Goal: Task Accomplishment & Management: Complete application form

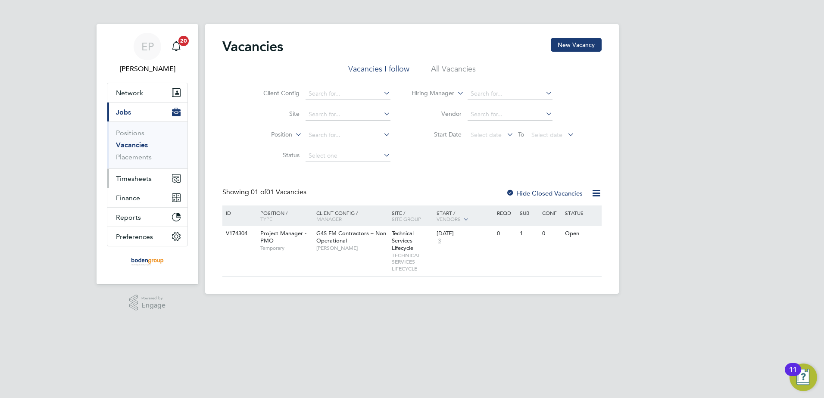
click at [132, 178] on span "Timesheets" at bounding box center [134, 179] width 36 height 8
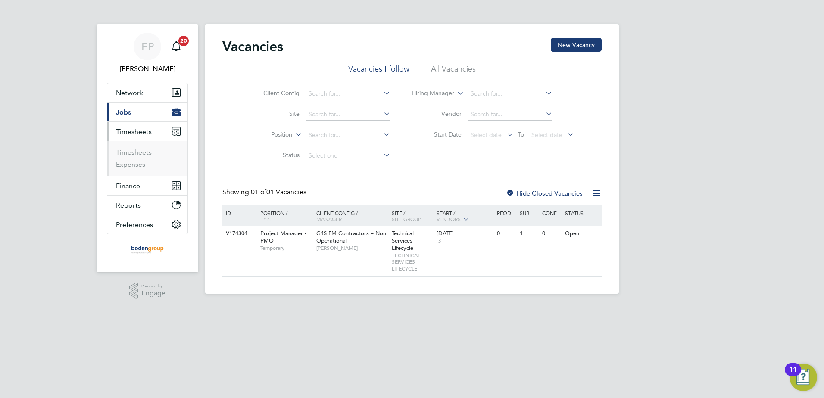
click at [141, 157] on li "Timesheets" at bounding box center [148, 154] width 65 height 12
click at [144, 154] on link "Timesheets" at bounding box center [134, 152] width 36 height 8
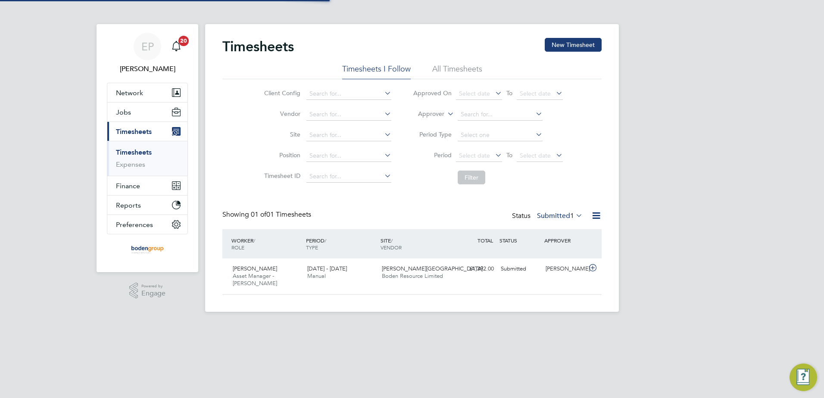
scroll to position [22, 75]
click at [566, 34] on div "Timesheets New Timesheet Timesheets I Follow All Timesheets Client Config Vendo…" at bounding box center [412, 168] width 414 height 288
click at [565, 38] on button "New Timesheet" at bounding box center [573, 45] width 57 height 14
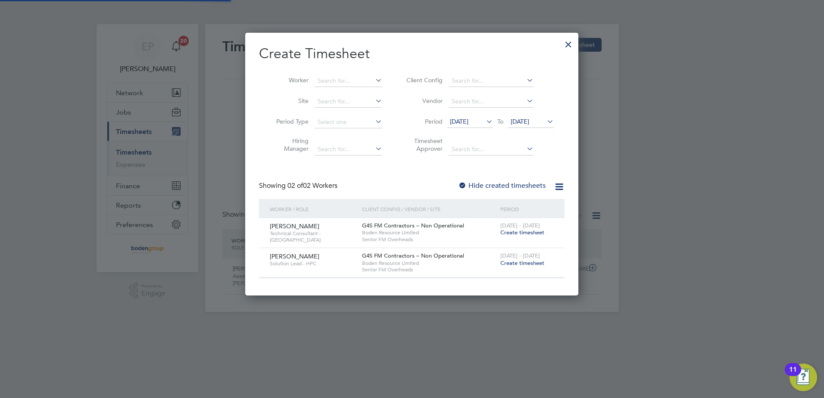
scroll to position [263, 334]
click at [510, 265] on span "Create timesheet" at bounding box center [523, 263] width 44 height 7
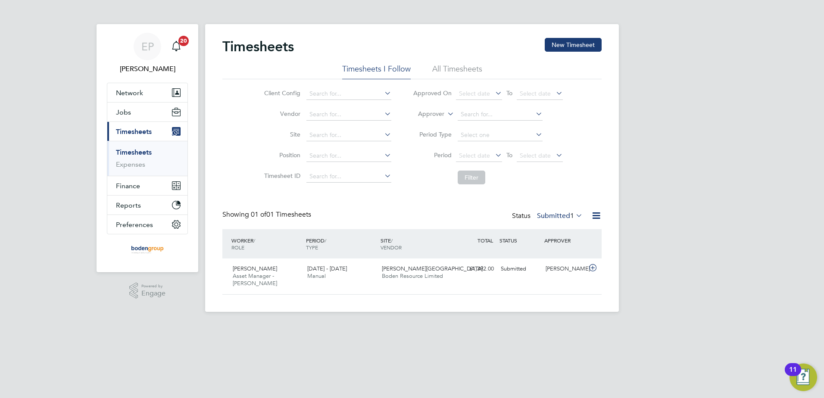
scroll to position [22, 75]
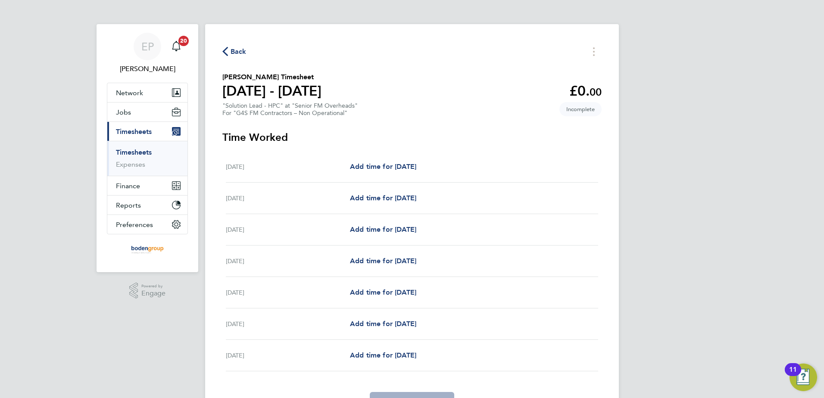
click at [148, 151] on link "Timesheets" at bounding box center [134, 152] width 36 height 8
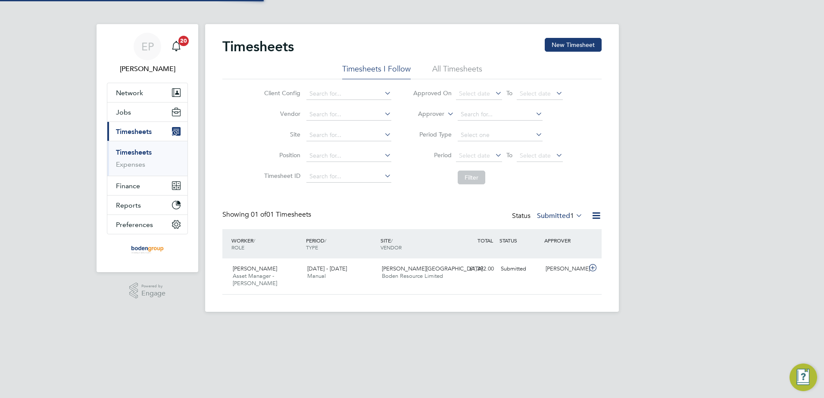
scroll to position [22, 75]
click at [572, 218] on span "1" at bounding box center [572, 216] width 4 height 9
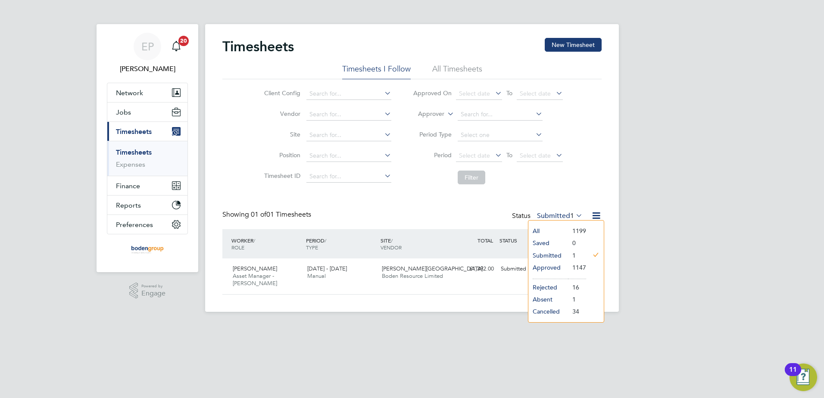
click at [550, 232] on li "All" at bounding box center [549, 231] width 40 height 12
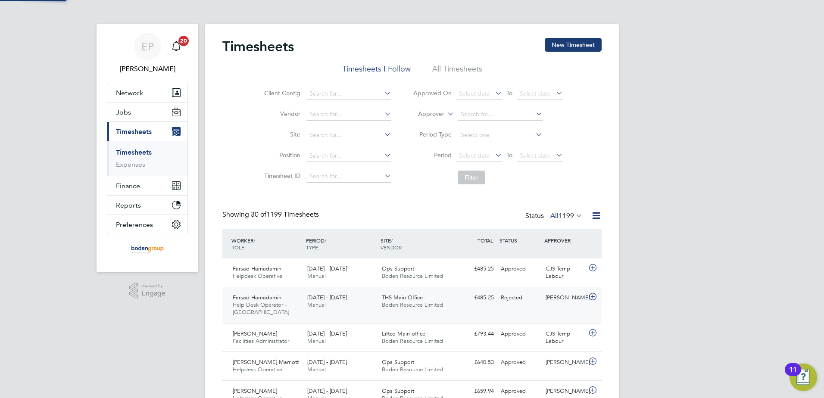
scroll to position [0, 0]
click at [441, 113] on label "Approver" at bounding box center [425, 114] width 39 height 9
drag, startPoint x: 436, startPoint y: 126, endPoint x: 459, endPoint y: 122, distance: 23.3
click at [437, 125] on li "Worker" at bounding box center [423, 124] width 43 height 11
click at [483, 116] on input at bounding box center [500, 115] width 85 height 12
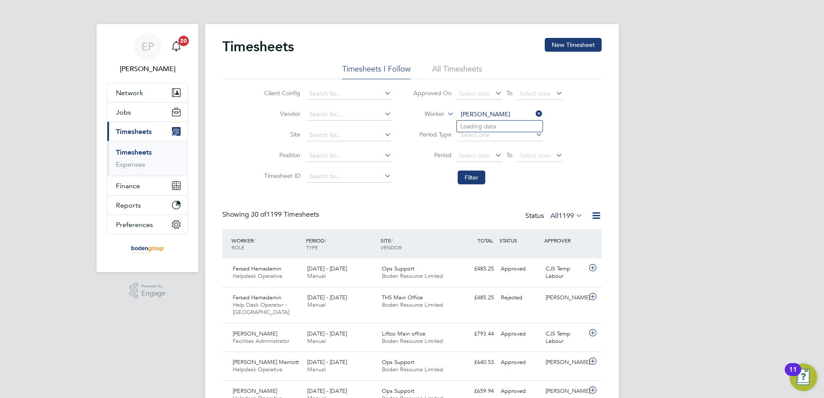
type input "[PERSON_NAME]"
click at [483, 116] on input at bounding box center [500, 115] width 85 height 12
click at [486, 121] on li "[PERSON_NAME]" at bounding box center [510, 127] width 106 height 12
type input "[PERSON_NAME]"
click at [474, 177] on button "Filter" at bounding box center [472, 178] width 28 height 14
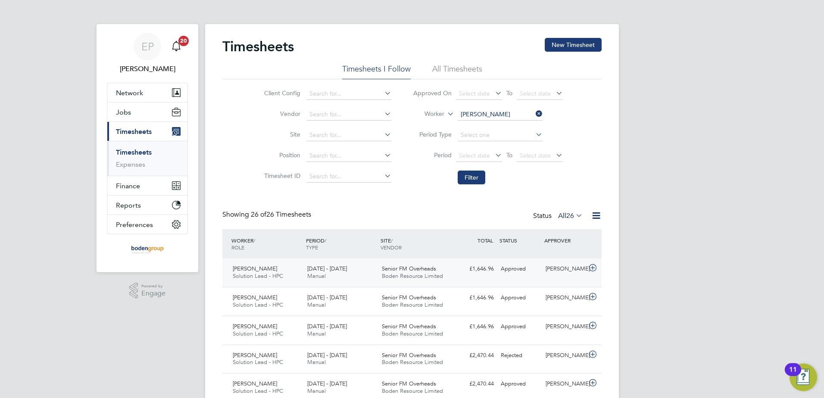
click at [498, 279] on div "[PERSON_NAME] Solution Lead - HPC [DATE] - [DATE] [DATE] - [DATE] Manual Senior…" at bounding box center [411, 273] width 379 height 28
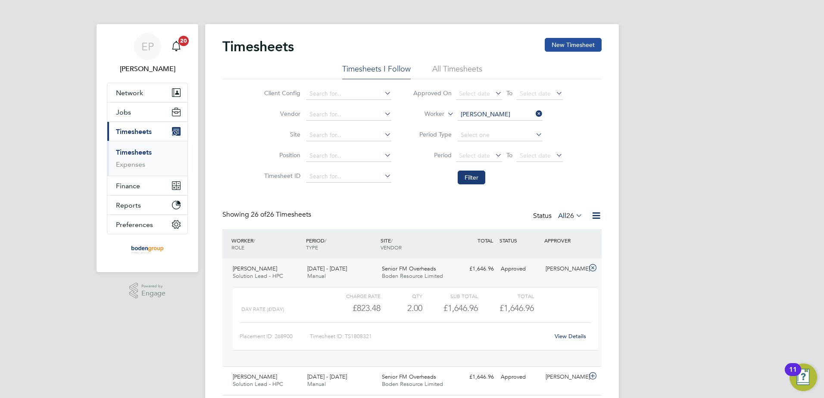
click at [587, 43] on button "New Timesheet" at bounding box center [573, 45] width 57 height 14
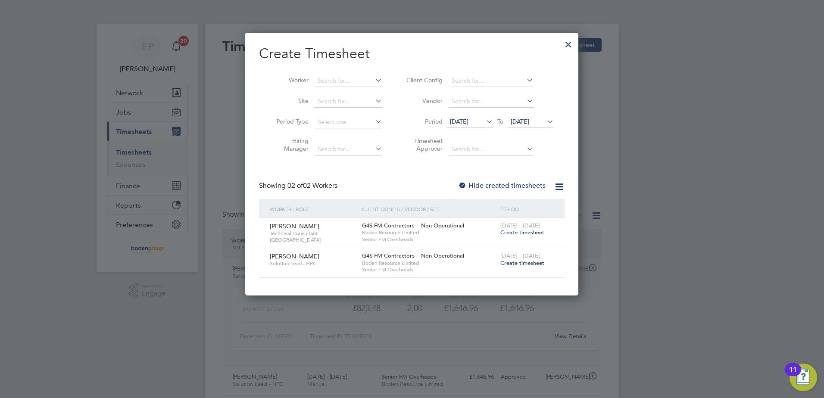
click at [519, 260] on span "Create timesheet" at bounding box center [523, 263] width 44 height 7
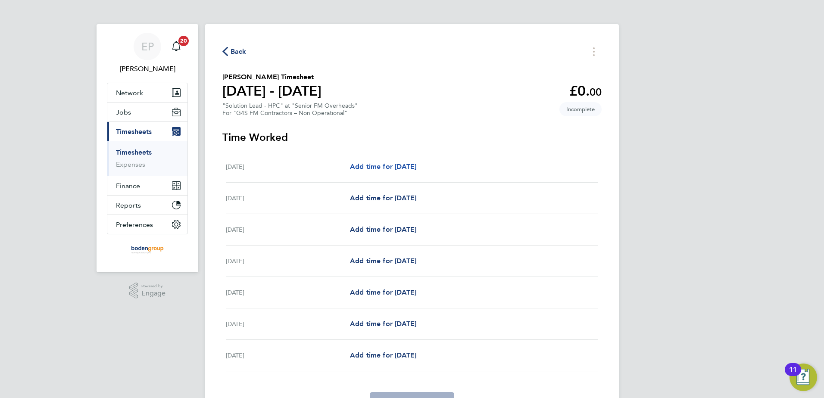
click at [398, 171] on link "Add time for [DATE]" at bounding box center [383, 167] width 66 height 10
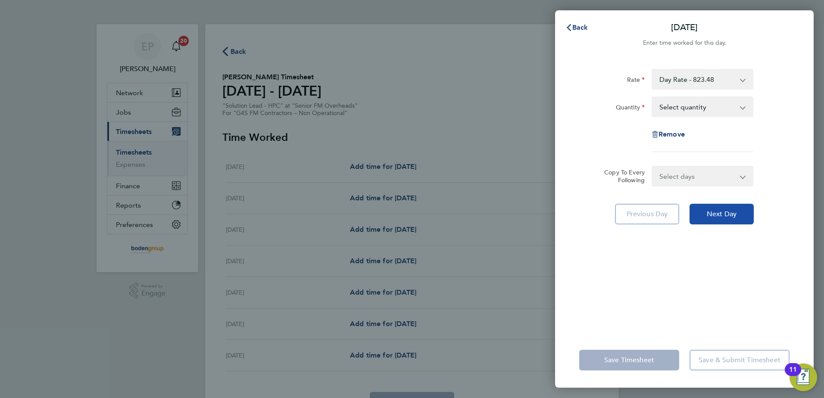
click at [720, 210] on button "Next Day" at bounding box center [722, 214] width 64 height 21
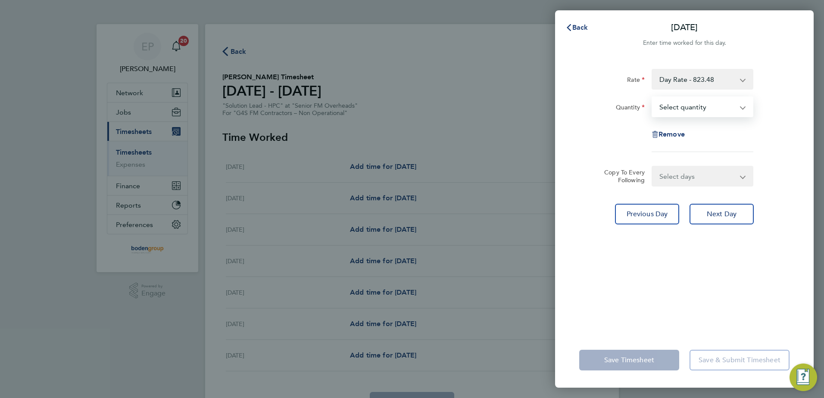
drag, startPoint x: 688, startPoint y: 110, endPoint x: 689, endPoint y: 117, distance: 7.0
click at [689, 111] on select "Select quantity 0.5 1" at bounding box center [698, 106] width 90 height 19
select select "1"
click at [653, 97] on select "Select quantity 0.5 1" at bounding box center [698, 106] width 90 height 19
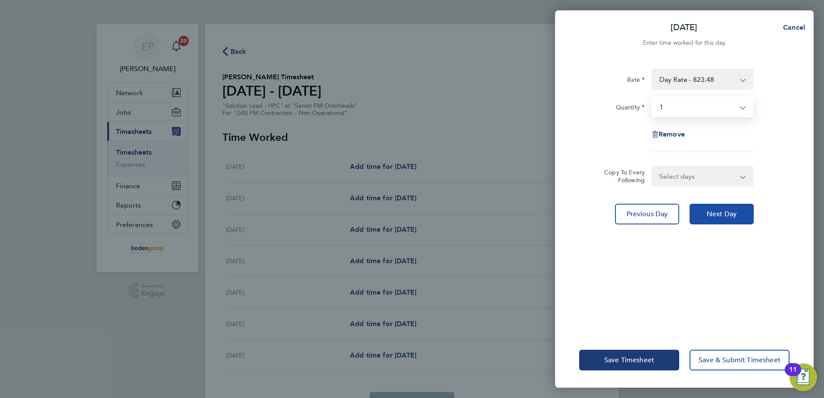
click at [713, 220] on button "Next Day" at bounding box center [722, 214] width 64 height 21
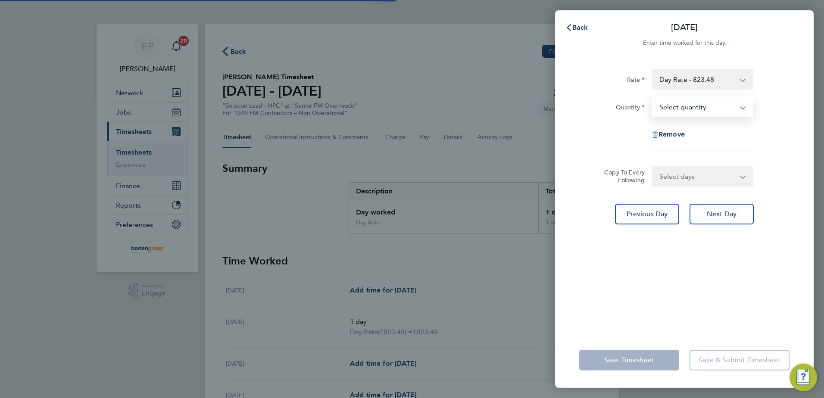
click at [675, 110] on select "Select quantity 0.5 1" at bounding box center [698, 106] width 90 height 19
select select "1"
click at [653, 97] on select "Select quantity 0.5 1" at bounding box center [698, 106] width 90 height 19
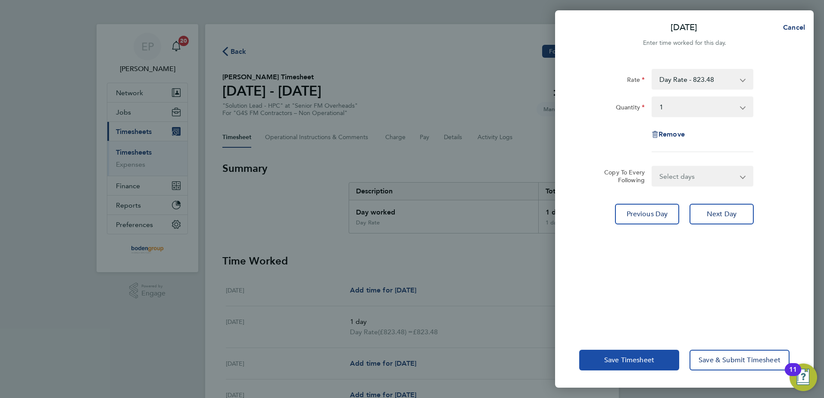
click at [624, 355] on button "Save Timesheet" at bounding box center [629, 360] width 100 height 21
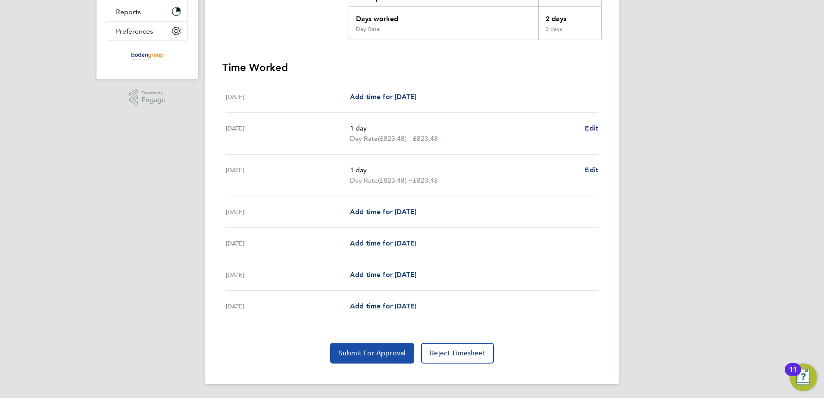
click at [366, 354] on span "Submit For Approval" at bounding box center [372, 353] width 67 height 9
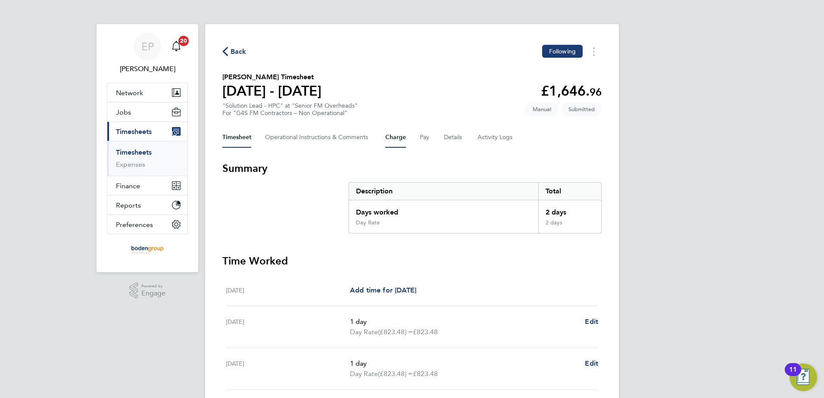
click at [395, 132] on button "Charge" at bounding box center [395, 137] width 21 height 21
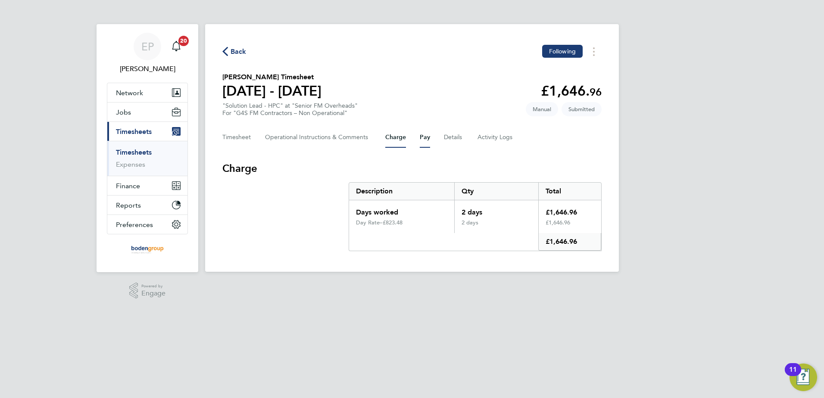
click at [423, 141] on button "Pay" at bounding box center [425, 137] width 10 height 21
click at [457, 138] on button "Details" at bounding box center [454, 137] width 20 height 21
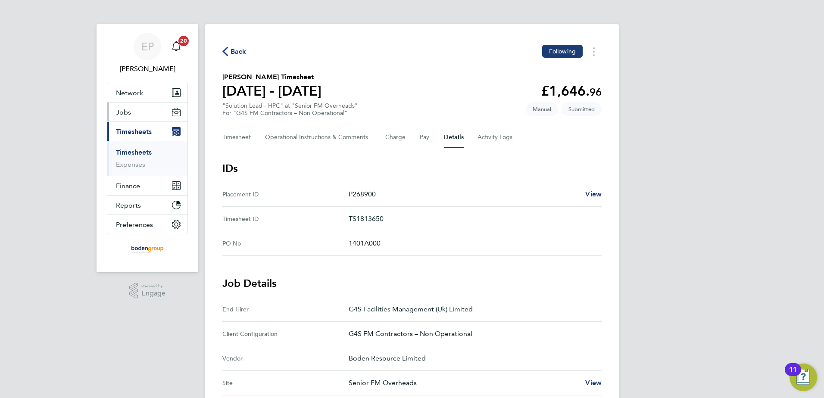
click at [135, 115] on button "Jobs" at bounding box center [147, 112] width 80 height 19
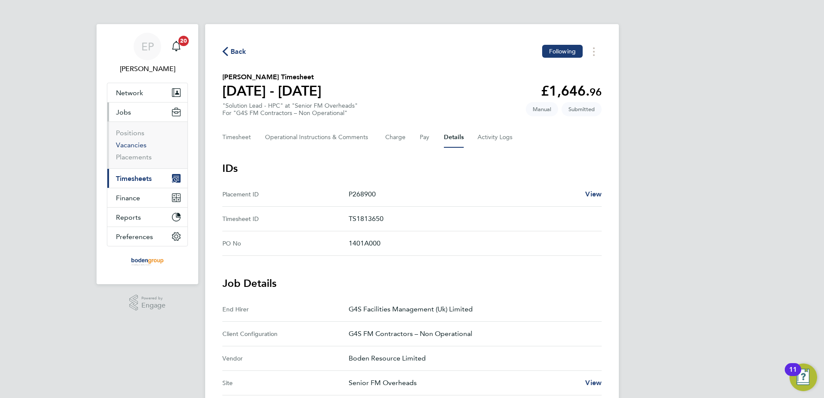
click at [138, 148] on link "Vacancies" at bounding box center [131, 145] width 31 height 8
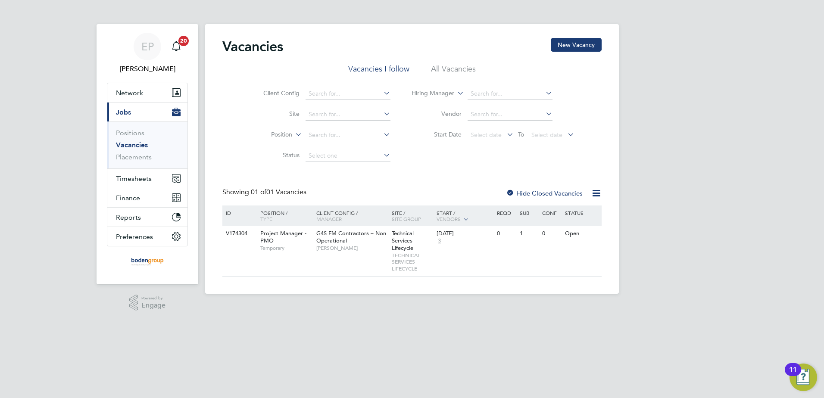
click at [440, 68] on li "All Vacancies" at bounding box center [453, 72] width 45 height 16
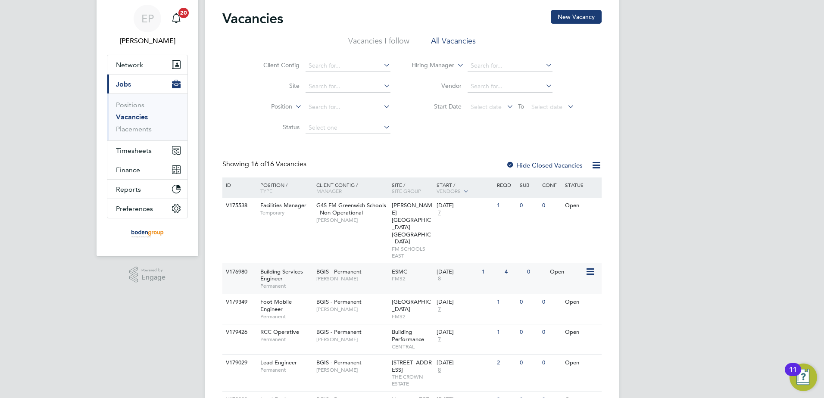
scroll to position [43, 0]
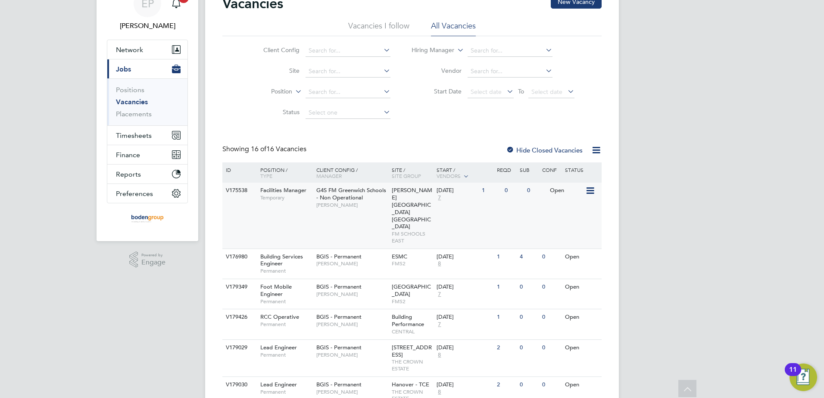
click at [392, 199] on span "[PERSON_NAME][GEOGRAPHIC_DATA] [GEOGRAPHIC_DATA]" at bounding box center [412, 209] width 41 height 44
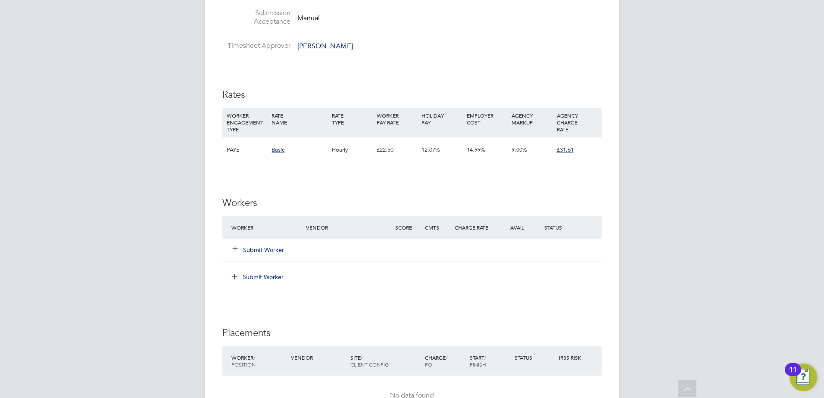
scroll to position [1207, 0]
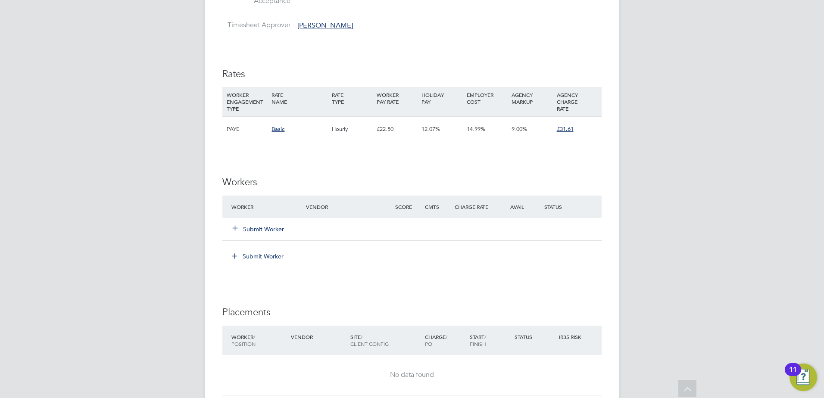
click at [273, 229] on button "Submit Worker" at bounding box center [259, 229] width 52 height 9
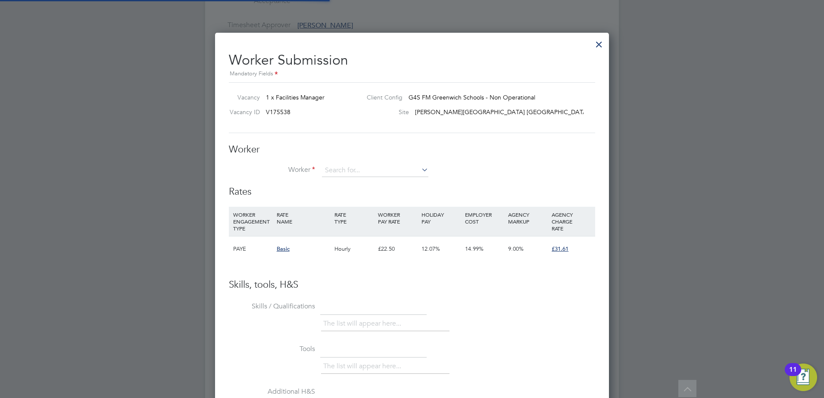
scroll to position [523, 394]
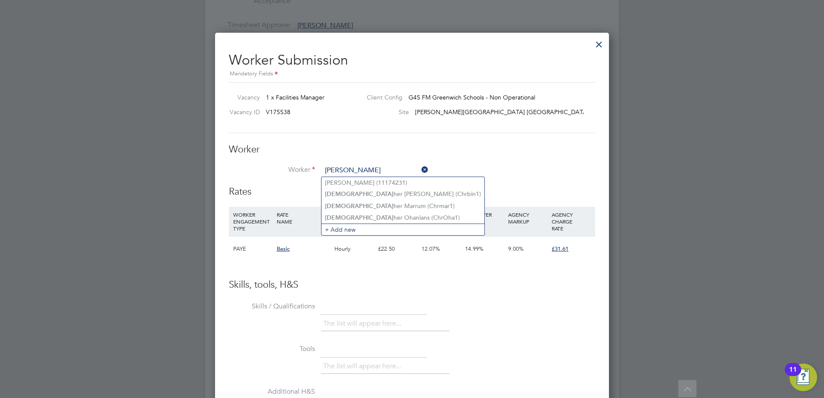
type input "christop"
click at [364, 216] on li "Christopher Ohanians (ChrOha1)" at bounding box center [389, 218] width 134 height 12
type input "Christopher Ohanians (ChrOha1)"
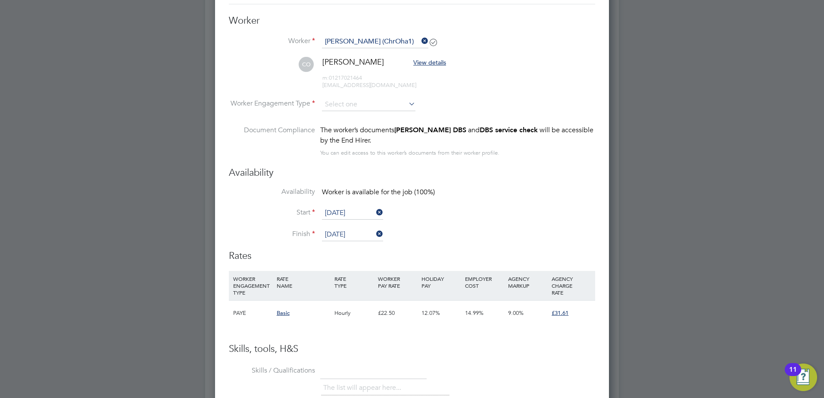
scroll to position [1337, 0]
